Goal: Task Accomplishment & Management: Complete application form

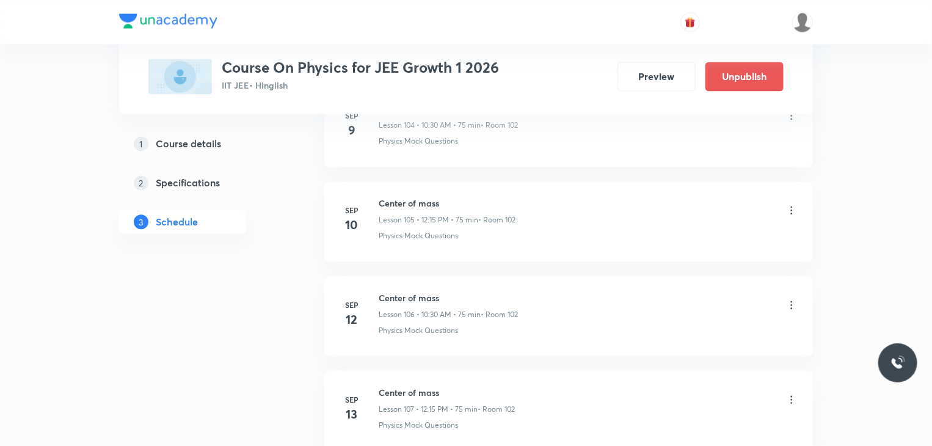
scroll to position [12136, 0]
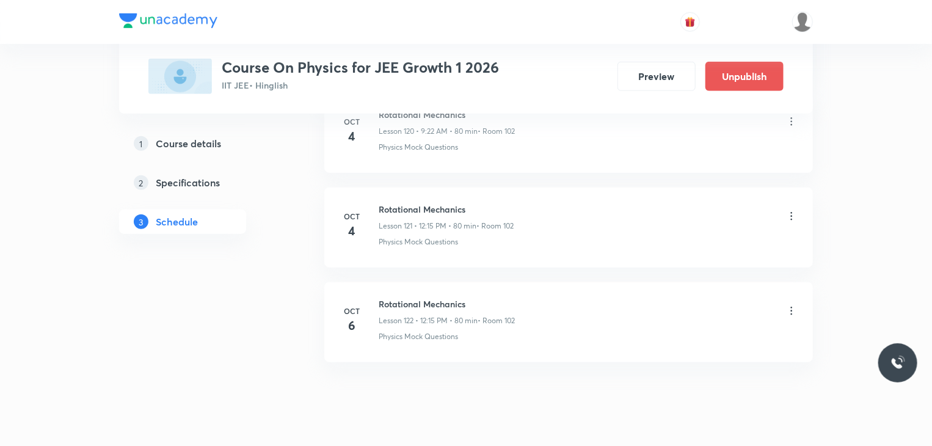
click at [387, 298] on h6 "Rotational Mechanics" at bounding box center [447, 304] width 136 height 13
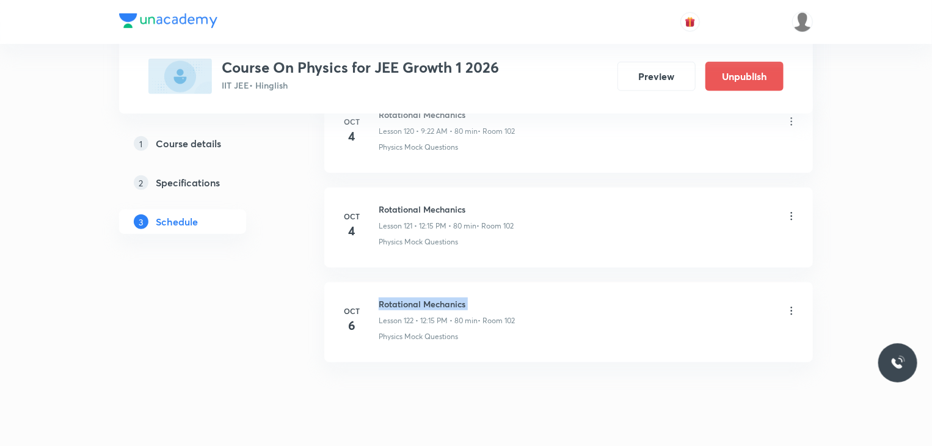
copy h6 "Rotational Mechanics"
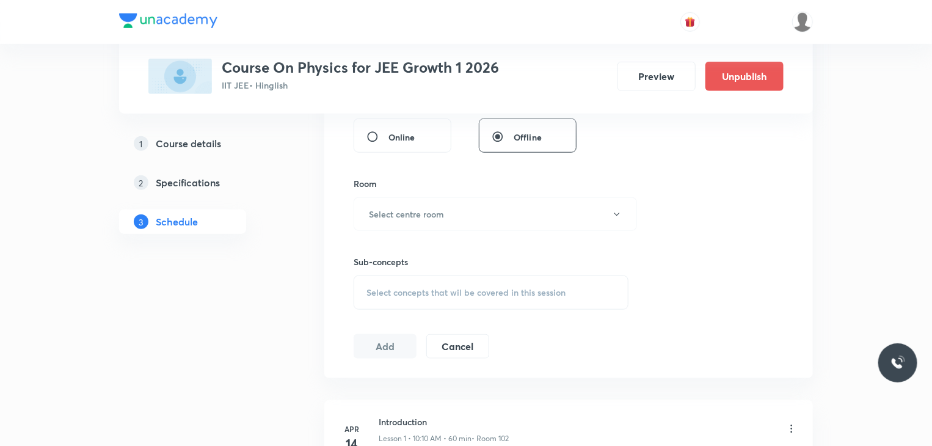
scroll to position [0, 0]
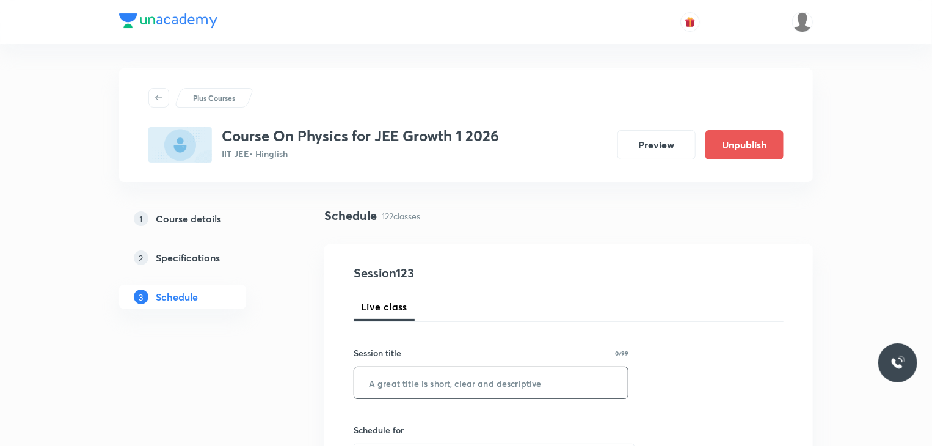
click at [477, 379] on input "text" at bounding box center [491, 382] width 274 height 31
paste input "Rotational Mechanics"
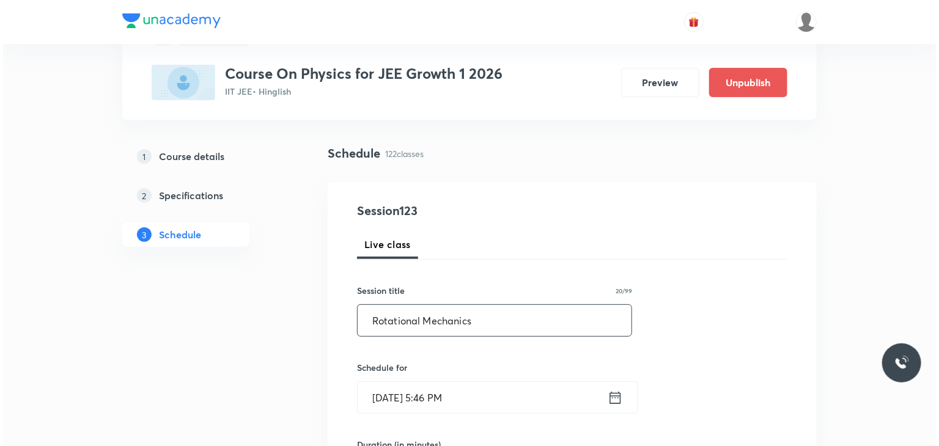
scroll to position [86, 0]
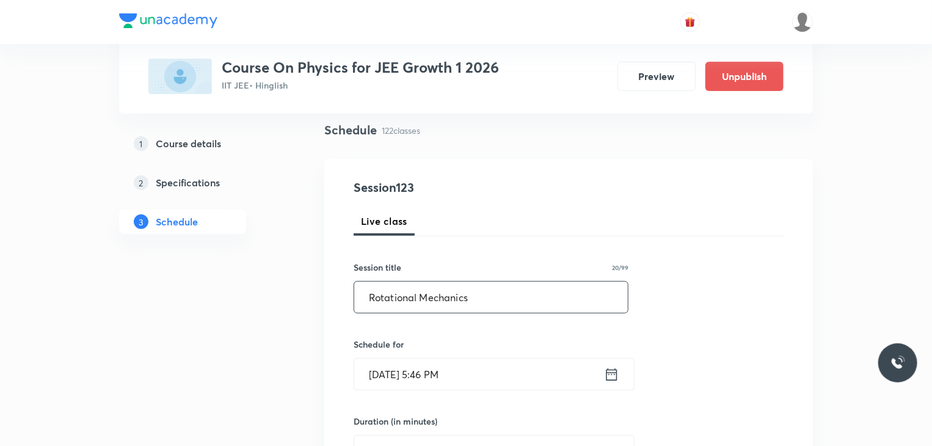
type input "Rotational Mechanics"
click at [493, 370] on input "[DATE] 5:46 PM" at bounding box center [479, 374] width 250 height 31
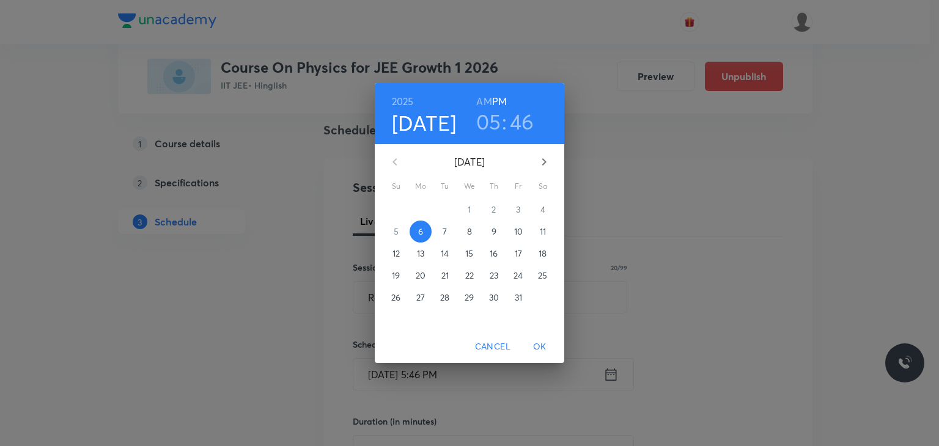
click at [442, 232] on p "7" at bounding box center [444, 231] width 4 height 12
